Goal: Navigation & Orientation: Go to known website

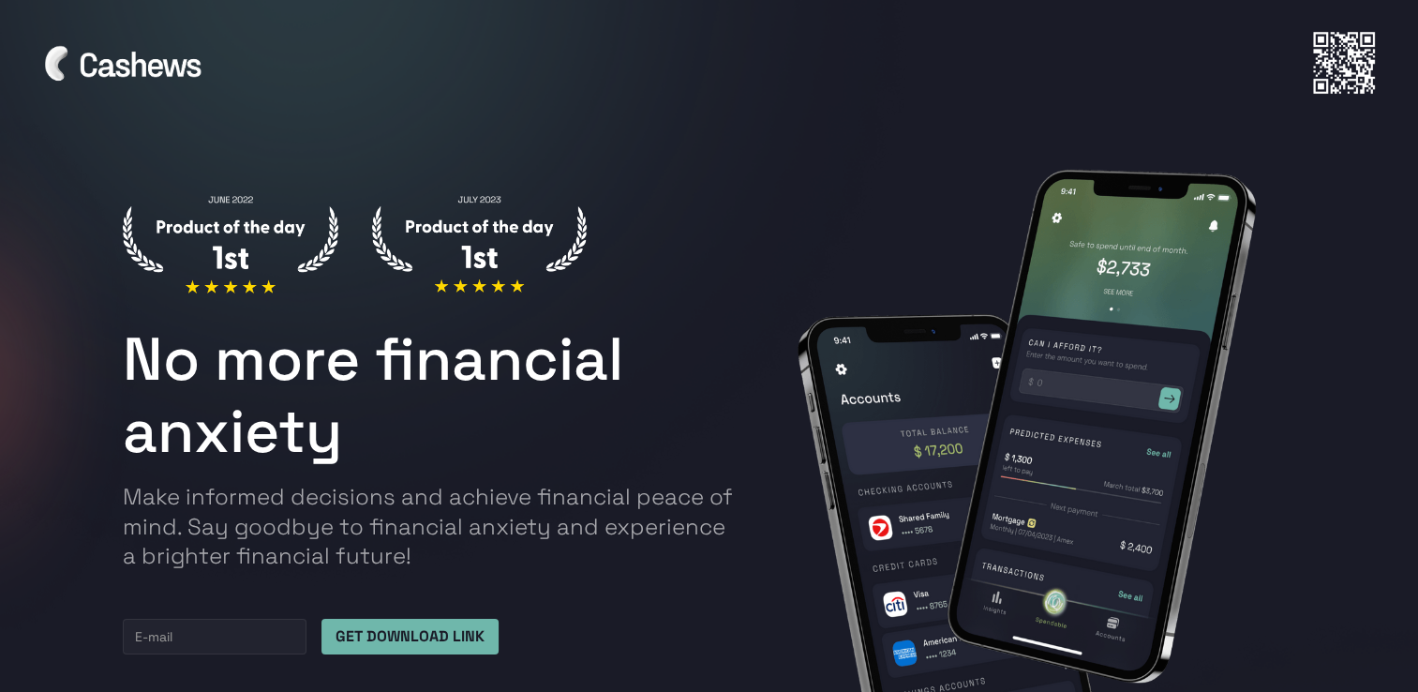
scroll to position [469, 0]
